Goal: Find specific page/section: Find specific page/section

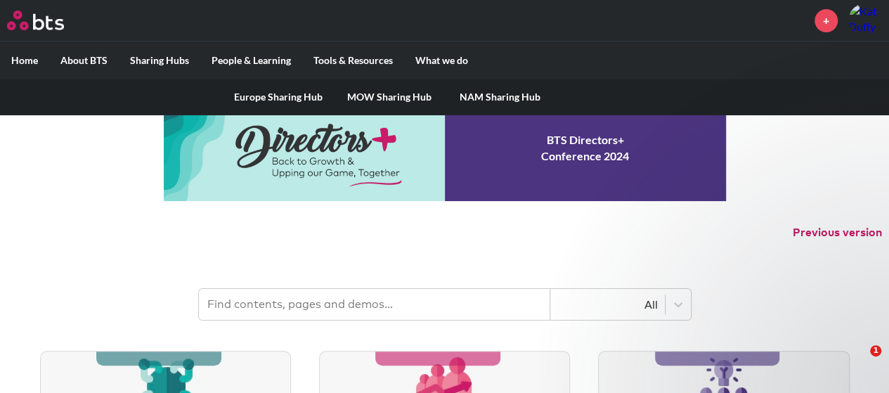
click at [264, 96] on link "Europe Sharing Hub" at bounding box center [278, 97] width 111 height 37
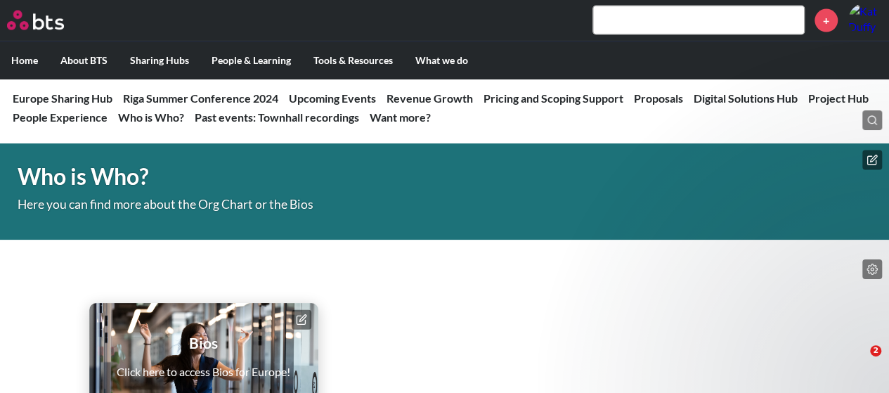
scroll to position [4101, 0]
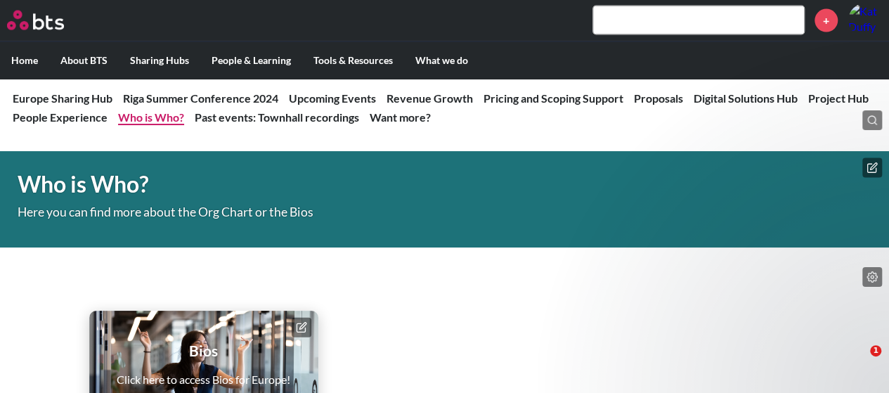
click at [153, 119] on link "Who is Who?" at bounding box center [151, 116] width 66 height 13
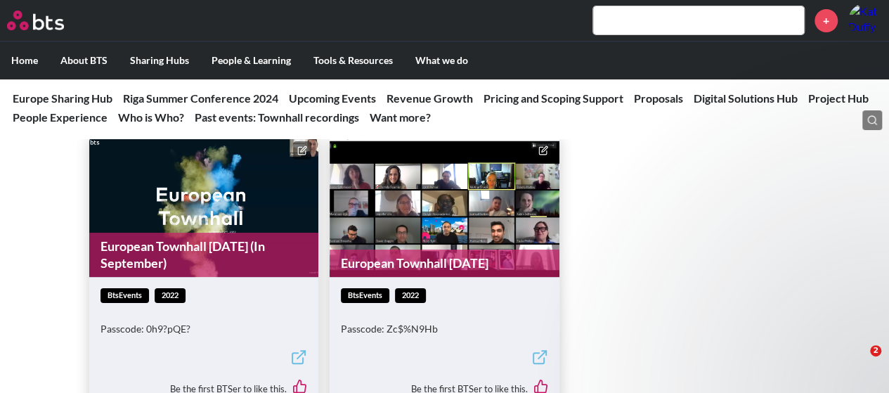
scroll to position [5291, 0]
